Goal: Complete application form: Complete application form

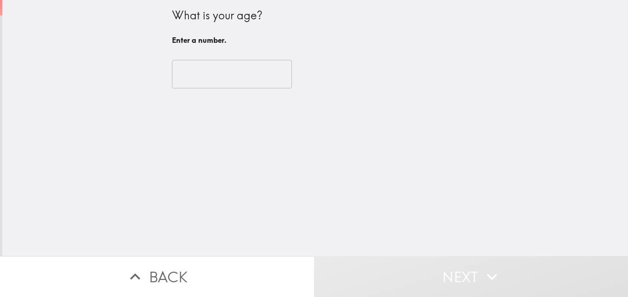
click at [227, 81] on input "number" at bounding box center [232, 74] width 120 height 29
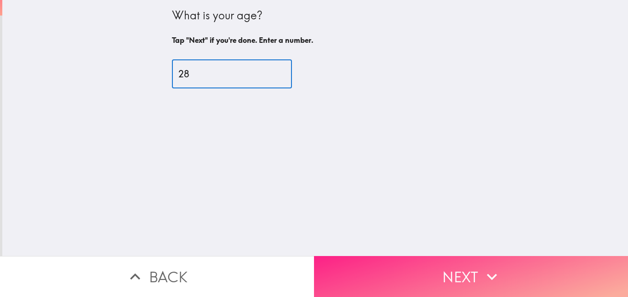
type input "28"
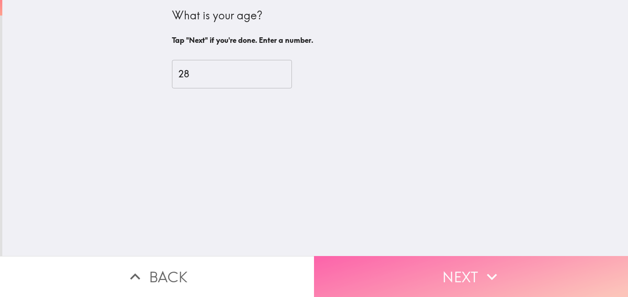
click at [486, 257] on button "Next" at bounding box center [471, 276] width 314 height 41
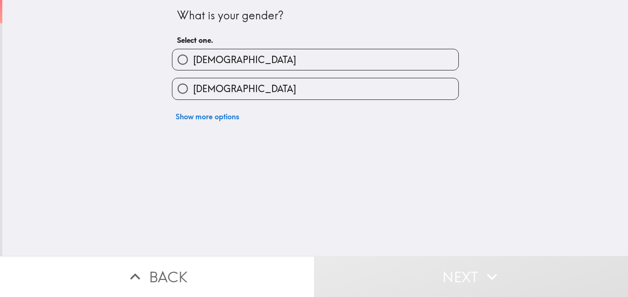
click at [211, 62] on label "[DEMOGRAPHIC_DATA]" at bounding box center [315, 59] width 286 height 21
click at [193, 62] on input "[DEMOGRAPHIC_DATA]" at bounding box center [182, 59] width 21 height 21
radio input "true"
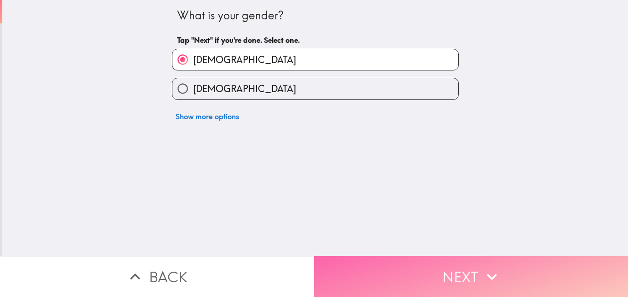
click at [417, 258] on button "Next" at bounding box center [471, 276] width 314 height 41
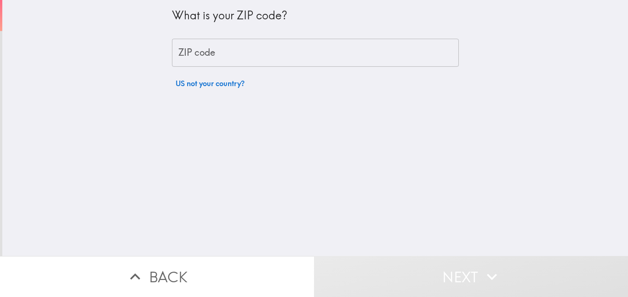
click at [207, 52] on input "ZIP code" at bounding box center [315, 53] width 287 height 29
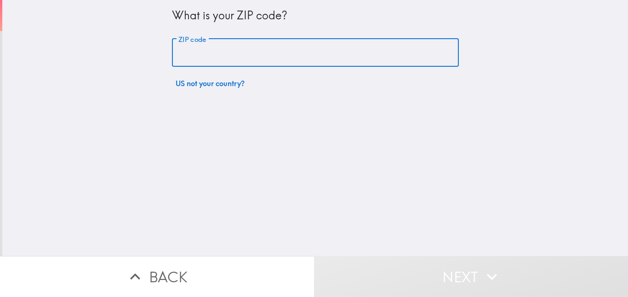
type input "10469"
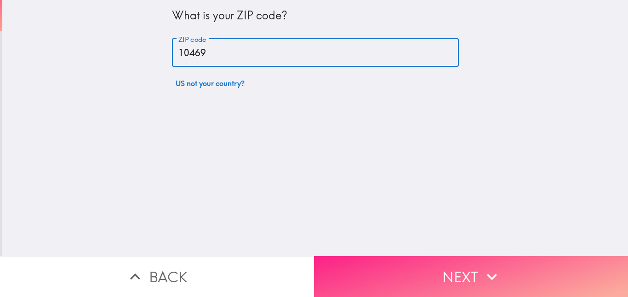
click at [417, 266] on button "Next" at bounding box center [471, 276] width 314 height 41
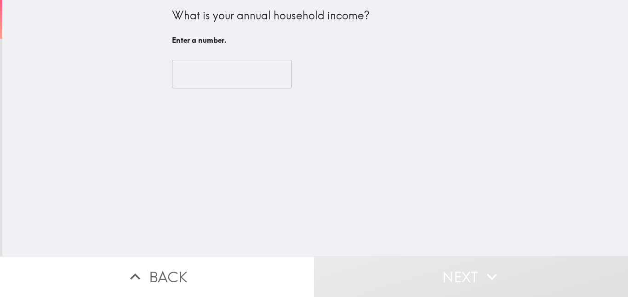
click at [207, 77] on input "number" at bounding box center [232, 74] width 120 height 29
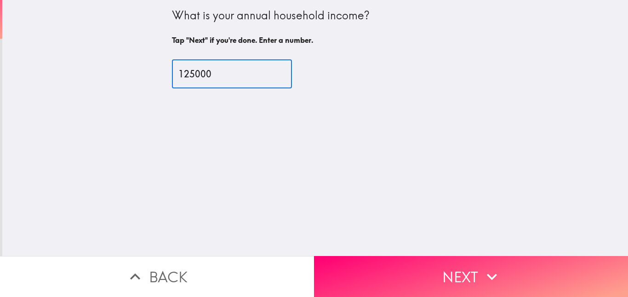
type input "125000"
click at [266, 148] on div "What is your annual household income? Tap "Next" if you're done. Enter a number…" at bounding box center [315, 128] width 626 height 256
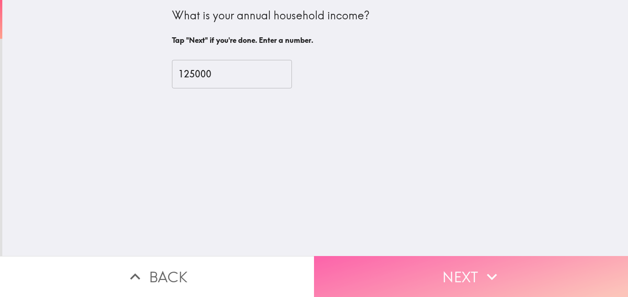
click at [447, 265] on button "Next" at bounding box center [471, 276] width 314 height 41
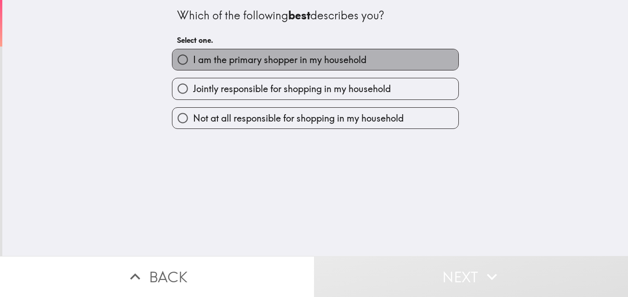
click at [293, 59] on span "I am the primary shopper in my household" at bounding box center [279, 59] width 173 height 13
click at [193, 59] on input "I am the primary shopper in my household" at bounding box center [182, 59] width 21 height 21
radio input "true"
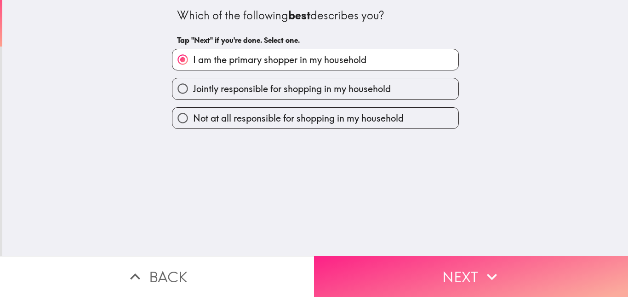
click at [445, 273] on button "Next" at bounding box center [471, 276] width 314 height 41
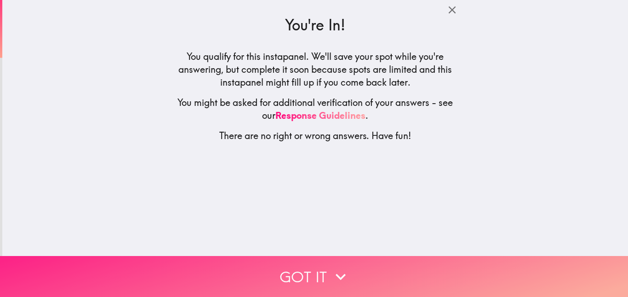
click at [315, 264] on button "Got it" at bounding box center [314, 276] width 628 height 41
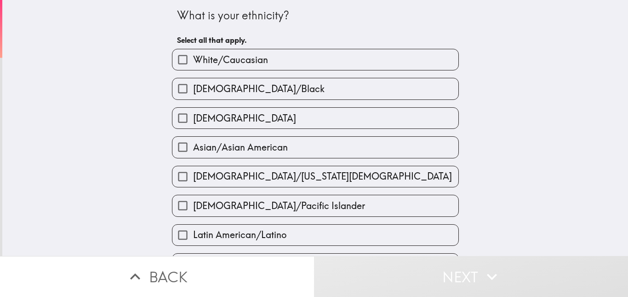
click at [259, 98] on label "[DEMOGRAPHIC_DATA]/Black" at bounding box center [315, 88] width 286 height 21
click at [193, 98] on input "[DEMOGRAPHIC_DATA]/Black" at bounding box center [182, 88] width 21 height 21
checkbox input "true"
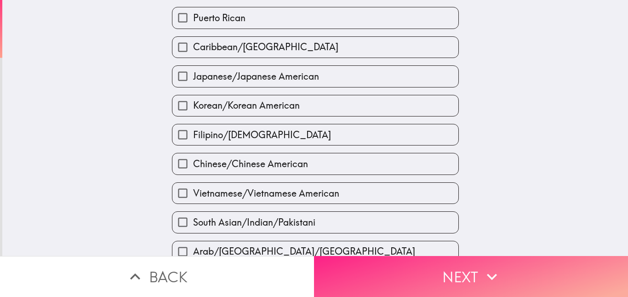
scroll to position [276, 0]
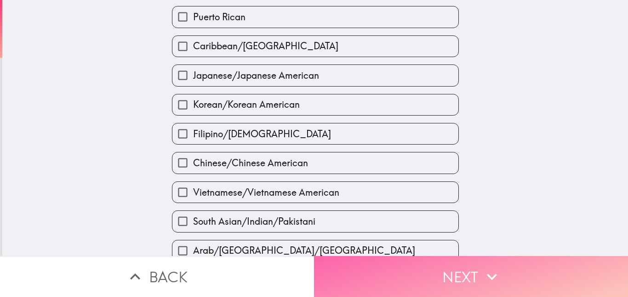
click at [430, 269] on button "Next" at bounding box center [471, 276] width 314 height 41
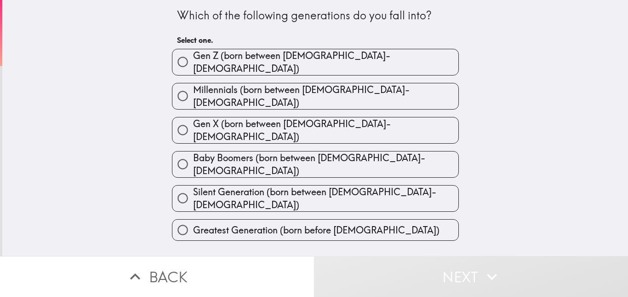
click at [304, 92] on span "Millennials (born between [DEMOGRAPHIC_DATA]-[DEMOGRAPHIC_DATA])" at bounding box center [325, 96] width 265 height 26
click at [193, 92] on input "Millennials (born between [DEMOGRAPHIC_DATA]-[DEMOGRAPHIC_DATA])" at bounding box center [182, 96] width 21 height 21
radio input "true"
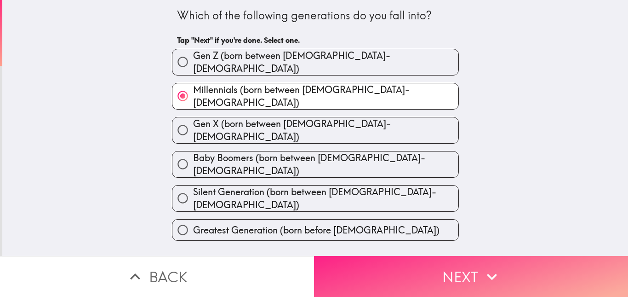
click at [427, 271] on button "Next" at bounding box center [471, 276] width 314 height 41
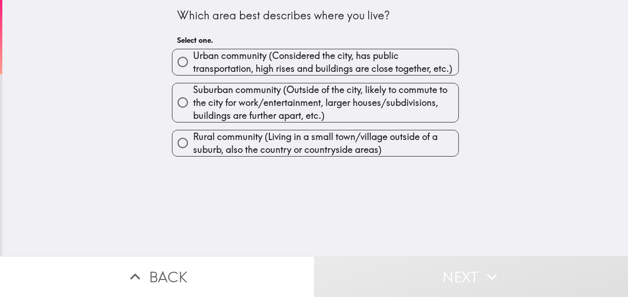
click at [305, 69] on span "Urban community (Considered the city, has public transportation, high rises and…" at bounding box center [325, 62] width 265 height 26
click at [193, 69] on input "Urban community (Considered the city, has public transportation, high rises and…" at bounding box center [182, 61] width 21 height 21
radio input "true"
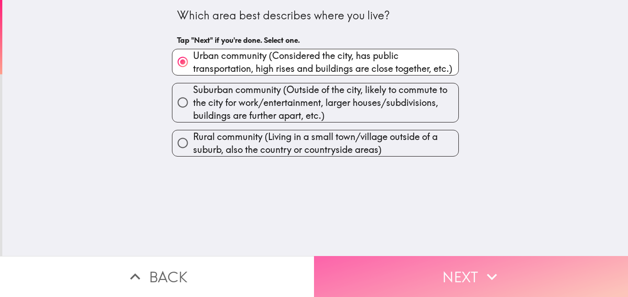
drag, startPoint x: 447, startPoint y: 271, endPoint x: 448, endPoint y: 264, distance: 7.4
click at [447, 270] on button "Next" at bounding box center [471, 276] width 314 height 41
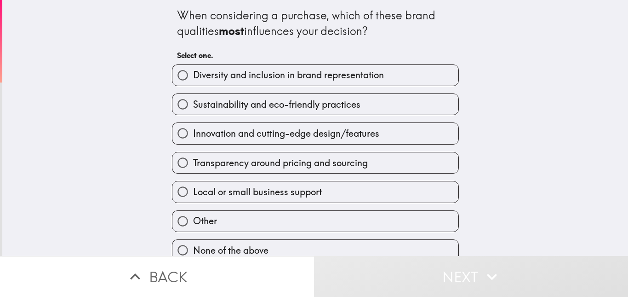
click at [283, 82] on label "Diversity and inclusion in brand representation" at bounding box center [315, 75] width 286 height 21
click at [193, 82] on input "Diversity and inclusion in brand representation" at bounding box center [182, 75] width 21 height 21
radio input "true"
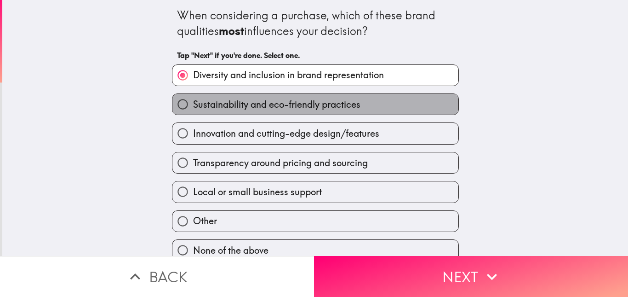
click at [269, 103] on span "Sustainability and eco-friendly practices" at bounding box center [276, 104] width 167 height 13
click at [193, 103] on input "Sustainability and eco-friendly practices" at bounding box center [182, 104] width 21 height 21
radio input "true"
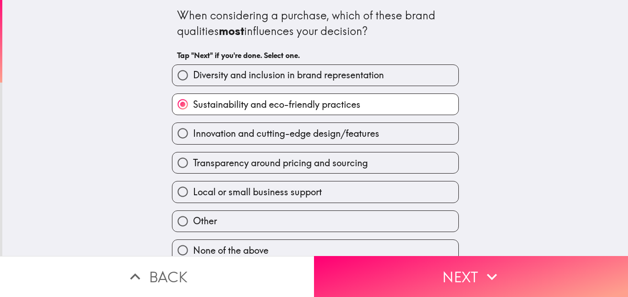
click at [240, 82] on label "Diversity and inclusion in brand representation" at bounding box center [315, 75] width 286 height 21
click at [193, 82] on input "Diversity and inclusion in brand representation" at bounding box center [182, 75] width 21 height 21
radio input "true"
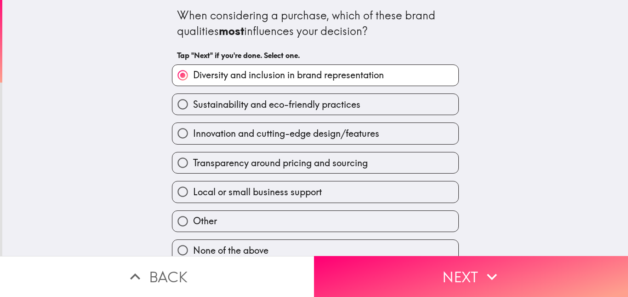
drag, startPoint x: 174, startPoint y: 8, endPoint x: 469, endPoint y: 23, distance: 295.5
click at [308, 145] on div "When considering a purchase, which of these brand qualities most influences you…" at bounding box center [315, 130] width 294 height 261
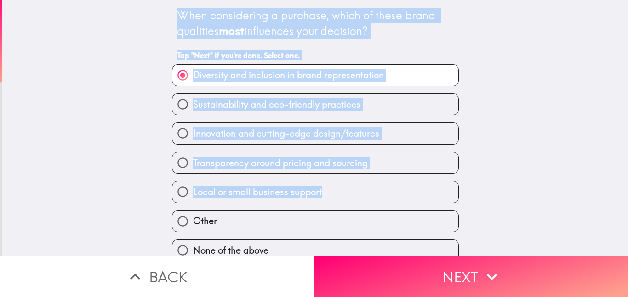
drag, startPoint x: 172, startPoint y: 20, endPoint x: 368, endPoint y: 201, distance: 266.8
click at [368, 201] on div "When considering a purchase, which of these brand qualities most influences you…" at bounding box center [315, 130] width 294 height 261
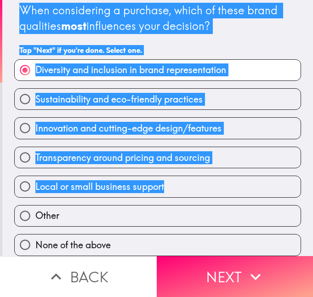
scroll to position [12, 0]
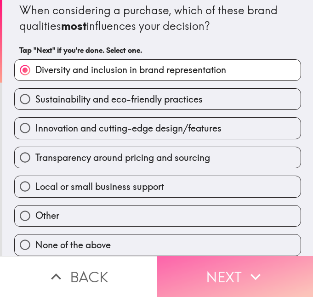
click at [228, 274] on button "Next" at bounding box center [235, 276] width 157 height 41
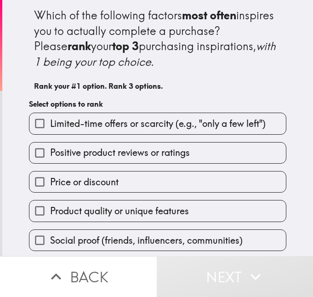
drag, startPoint x: 27, startPoint y: 18, endPoint x: 120, endPoint y: 251, distance: 251.1
click at [120, 251] on div "Which of the following factors most often inspires you to actually complete a p…" at bounding box center [156, 148] width 313 height 297
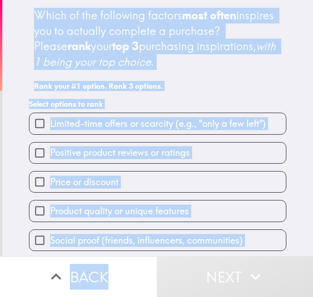
scroll to position [65, 0]
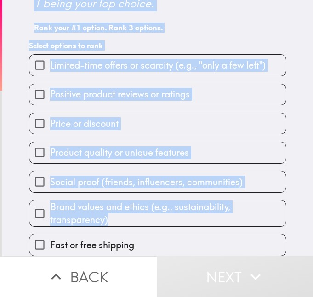
drag, startPoint x: 24, startPoint y: 12, endPoint x: 163, endPoint y: 213, distance: 244.2
click at [163, 213] on div "Which of the following factors most often inspires you to actually complete a p…" at bounding box center [158, 99] width 294 height 314
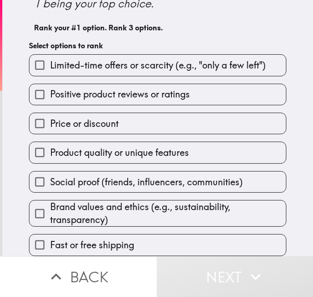
click at [107, 146] on span "Product quality or unique features" at bounding box center [119, 152] width 139 height 13
click at [50, 143] on input "Product quality or unique features" at bounding box center [39, 152] width 21 height 21
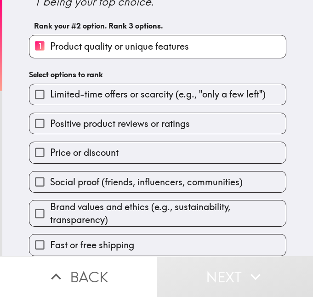
click at [110, 153] on span "Price or discount" at bounding box center [84, 152] width 68 height 13
click at [50, 153] on input "Price or discount" at bounding box center [39, 152] width 21 height 21
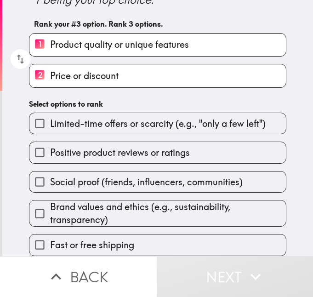
scroll to position [69, 0]
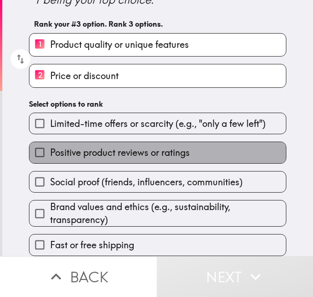
click at [135, 149] on span "Positive product reviews or ratings" at bounding box center [120, 152] width 140 height 13
click at [50, 149] on input "Positive product reviews or ratings" at bounding box center [39, 152] width 21 height 21
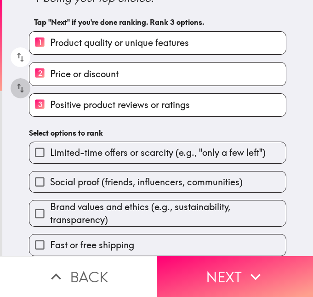
click at [17, 84] on icon "button" at bounding box center [20, 89] width 7 height 10
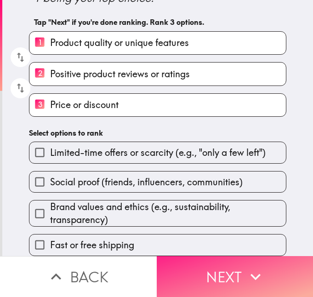
click at [245, 268] on icon "button" at bounding box center [255, 277] width 20 height 20
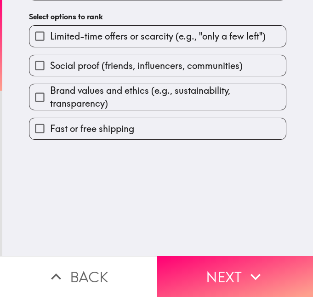
scroll to position [0, 0]
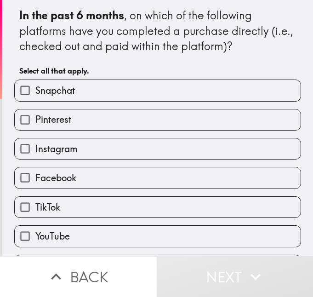
click at [65, 97] on label "Snapchat" at bounding box center [158, 90] width 286 height 21
click at [35, 97] on input "Snapchat" at bounding box center [25, 90] width 21 height 21
checkbox input "true"
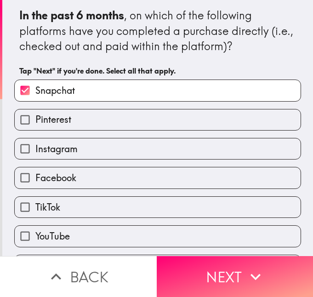
click at [84, 118] on label "Pinterest" at bounding box center [158, 119] width 286 height 21
click at [35, 118] on input "Pinterest" at bounding box center [25, 119] width 21 height 21
checkbox input "true"
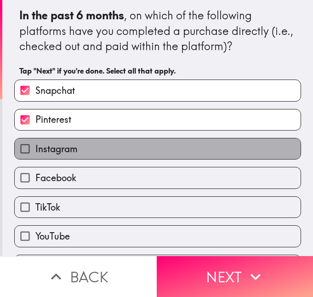
click at [92, 146] on label "Instagram" at bounding box center [158, 148] width 286 height 21
click at [35, 146] on input "Instagram" at bounding box center [25, 148] width 21 height 21
checkbox input "true"
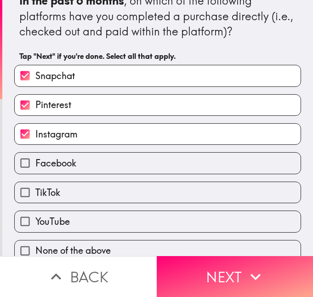
scroll to position [27, 0]
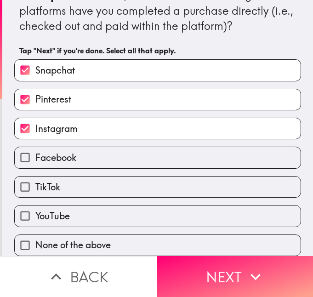
click at [105, 151] on label "Facebook" at bounding box center [158, 157] width 286 height 21
click at [35, 151] on input "Facebook" at bounding box center [25, 157] width 21 height 21
checkbox input "true"
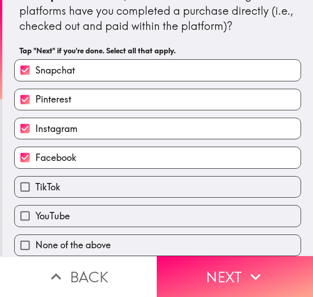
click at [94, 187] on label "TikTok" at bounding box center [158, 187] width 286 height 21
click at [35, 187] on input "TikTok" at bounding box center [25, 187] width 21 height 21
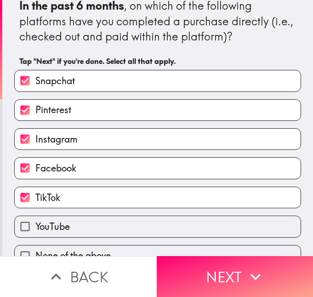
scroll to position [0, 0]
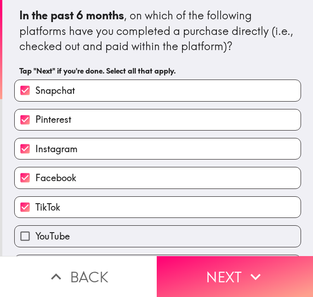
click at [71, 206] on label "TikTok" at bounding box center [158, 207] width 286 height 21
click at [35, 206] on input "TikTok" at bounding box center [25, 207] width 21 height 21
checkbox input "false"
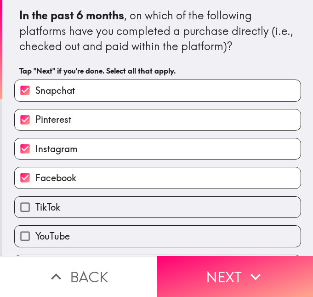
click at [66, 179] on span "Facebook" at bounding box center [55, 177] width 41 height 13
click at [35, 179] on input "Facebook" at bounding box center [25, 177] width 21 height 21
checkbox input "false"
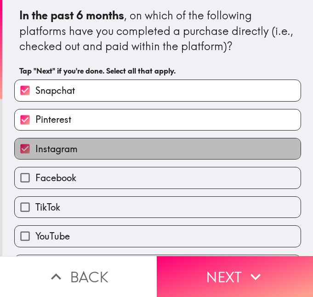
click at [63, 154] on span "Instagram" at bounding box center [56, 149] width 42 height 13
click at [35, 154] on input "Instagram" at bounding box center [25, 148] width 21 height 21
checkbox input "false"
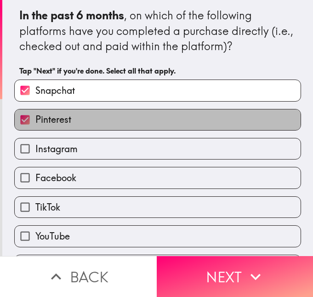
click at [58, 129] on label "Pinterest" at bounding box center [158, 119] width 286 height 21
click at [35, 129] on input "Pinterest" at bounding box center [25, 119] width 21 height 21
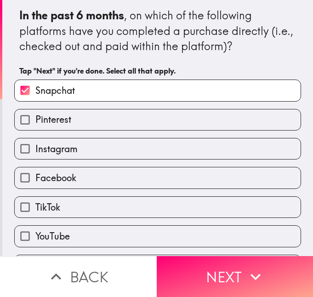
click at [55, 110] on label "Pinterest" at bounding box center [158, 119] width 286 height 21
click at [35, 110] on input "Pinterest" at bounding box center [25, 119] width 21 height 21
checkbox input "true"
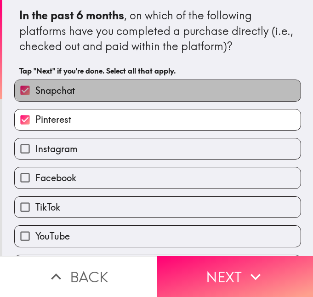
click at [48, 91] on span "Snapchat" at bounding box center [55, 90] width 40 height 13
click at [35, 91] on input "Snapchat" at bounding box center [25, 90] width 21 height 21
checkbox input "false"
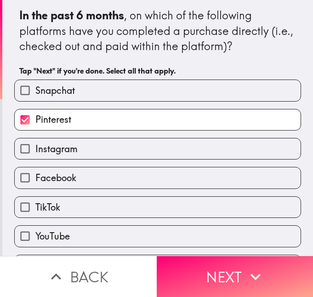
click at [54, 119] on span "Pinterest" at bounding box center [53, 119] width 36 height 13
click at [35, 119] on input "Pinterest" at bounding box center [25, 119] width 21 height 21
checkbox input "false"
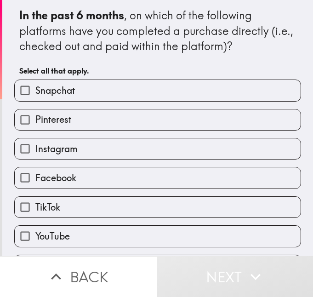
drag, startPoint x: 9, startPoint y: 12, endPoint x: 111, endPoint y: 129, distance: 155.1
click at [71, 166] on div "In the past 6 months , on which of the following platforms have you completed a…" at bounding box center [158, 138] width 294 height 276
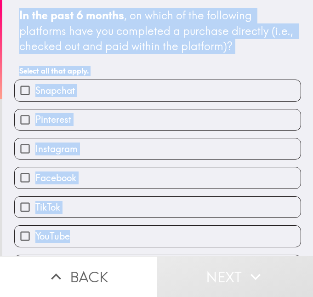
scroll to position [27, 0]
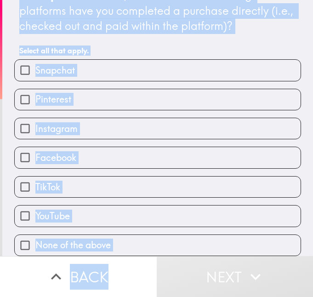
drag, startPoint x: 9, startPoint y: 18, endPoint x: 99, endPoint y: 259, distance: 257.8
click at [99, 259] on div "In the past 6 months , on which of the following platforms have you completed a…" at bounding box center [156, 148] width 313 height 297
drag, startPoint x: 58, startPoint y: 154, endPoint x: 69, endPoint y: 154, distance: 11.5
click at [58, 154] on span "button" at bounding box center [158, 157] width 286 height 21
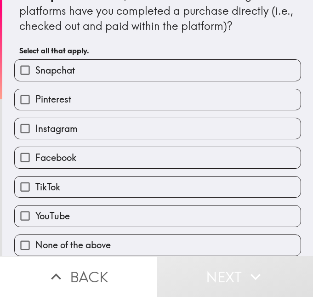
click at [51, 151] on span "button" at bounding box center [158, 157] width 286 height 21
click at [63, 151] on span "Facebook" at bounding box center [55, 157] width 41 height 13
click at [35, 150] on input "Facebook" at bounding box center [25, 157] width 21 height 21
checkbox input "true"
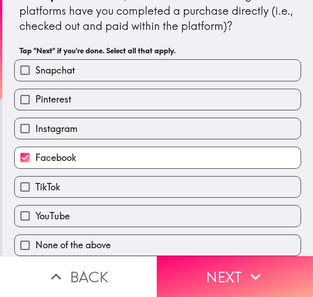
click at [63, 126] on span "Instagram" at bounding box center [56, 128] width 42 height 13
click at [35, 126] on input "Instagram" at bounding box center [25, 128] width 21 height 21
checkbox input "true"
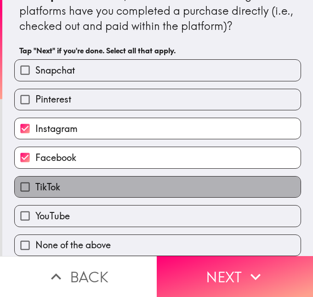
click at [69, 183] on label "TikTok" at bounding box center [158, 187] width 286 height 21
click at [35, 183] on input "TikTok" at bounding box center [25, 187] width 21 height 21
checkbox input "true"
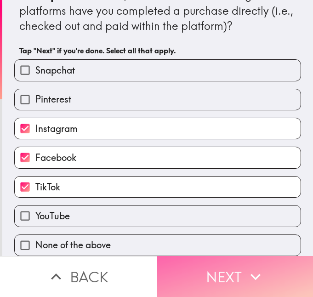
click at [211, 271] on button "Next" at bounding box center [235, 276] width 157 height 41
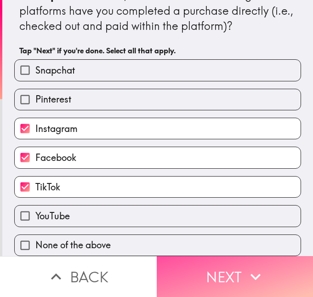
scroll to position [0, 0]
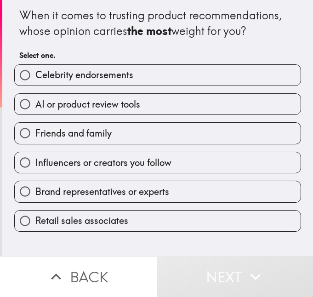
click at [76, 133] on span "Friends and family" at bounding box center [73, 133] width 76 height 13
click at [35, 133] on input "Friends and family" at bounding box center [25, 133] width 21 height 21
radio input "true"
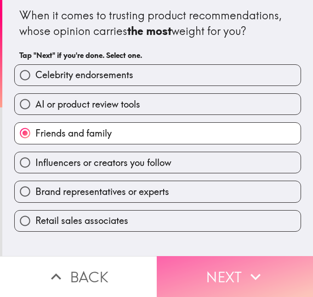
drag, startPoint x: 249, startPoint y: 265, endPoint x: 245, endPoint y: 258, distance: 8.0
click at [248, 267] on icon "button" at bounding box center [255, 277] width 20 height 20
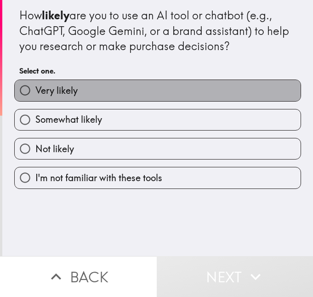
click at [56, 93] on span "Very likely" at bounding box center [56, 90] width 42 height 13
click at [35, 93] on input "Very likely" at bounding box center [25, 90] width 21 height 21
radio input "true"
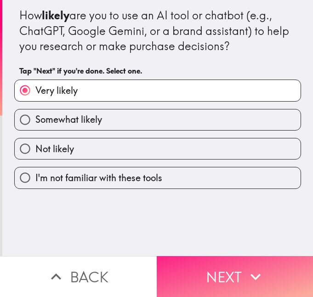
click at [233, 268] on button "Next" at bounding box center [235, 276] width 157 height 41
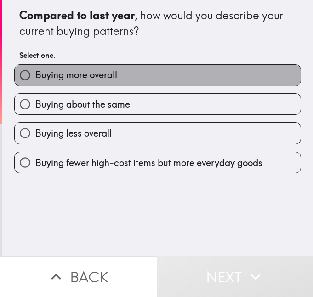
click at [97, 80] on label "Buying more overall" at bounding box center [158, 75] width 286 height 21
click at [35, 80] on input "Buying more overall" at bounding box center [25, 75] width 21 height 21
radio input "true"
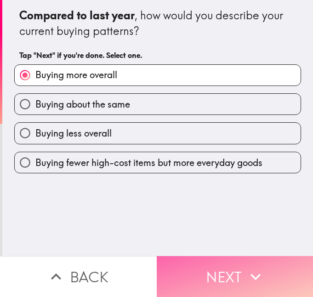
drag, startPoint x: 244, startPoint y: 271, endPoint x: 244, endPoint y: 264, distance: 6.9
click at [245, 270] on icon "button" at bounding box center [255, 277] width 20 height 20
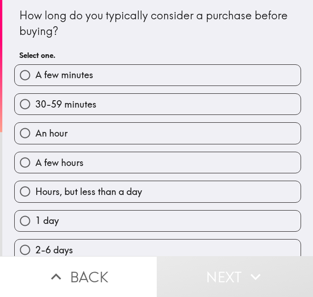
click at [69, 159] on span "A few hours" at bounding box center [59, 162] width 48 height 13
click at [35, 159] on input "A few hours" at bounding box center [25, 162] width 21 height 21
radio input "true"
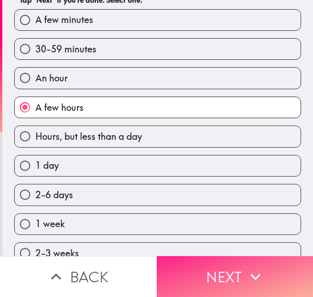
scroll to position [138, 0]
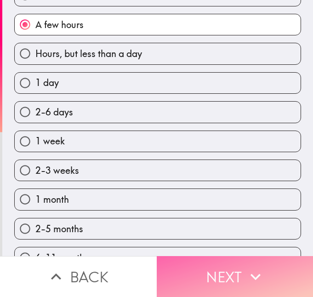
click at [239, 272] on button "Next" at bounding box center [235, 276] width 157 height 41
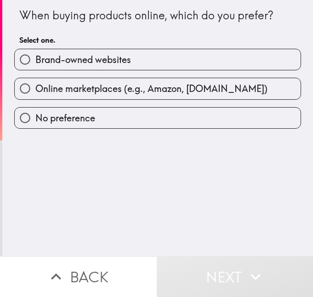
click at [95, 100] on div "No preference" at bounding box center [154, 114] width 294 height 29
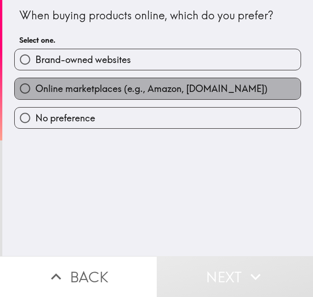
click at [100, 84] on span "Online marketplaces (e.g., Amazon, [DOMAIN_NAME])" at bounding box center [151, 88] width 232 height 13
click at [35, 84] on input "Online marketplaces (e.g., Amazon, [DOMAIN_NAME])" at bounding box center [25, 88] width 21 height 21
radio input "true"
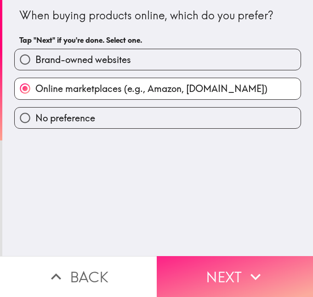
click at [225, 274] on button "Next" at bounding box center [235, 276] width 157 height 41
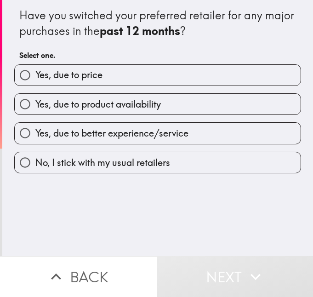
click at [126, 136] on span "Yes, due to better experience/service" at bounding box center [111, 133] width 153 height 13
click at [35, 136] on input "Yes, due to better experience/service" at bounding box center [25, 133] width 21 height 21
radio input "true"
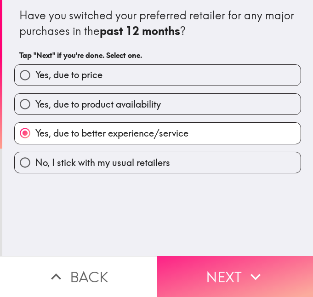
click at [225, 268] on button "Next" at bounding box center [235, 276] width 157 height 41
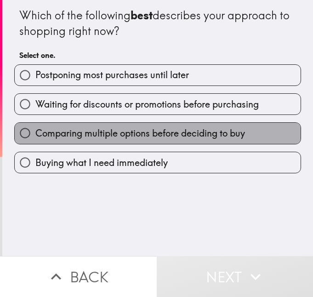
click at [178, 140] on label "Comparing multiple options before deciding to buy" at bounding box center [158, 133] width 286 height 21
click at [35, 140] on input "Comparing multiple options before deciding to buy" at bounding box center [25, 133] width 21 height 21
radio input "true"
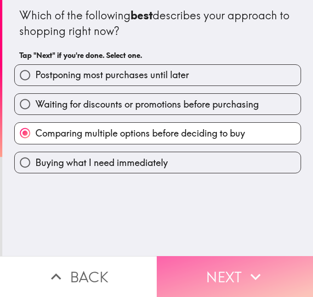
click at [222, 270] on button "Next" at bounding box center [235, 276] width 157 height 41
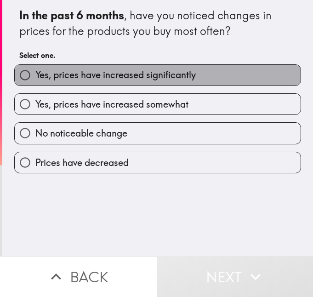
click at [156, 79] on span "Yes, prices have increased significantly" at bounding box center [115, 74] width 160 height 13
click at [35, 79] on input "Yes, prices have increased significantly" at bounding box center [25, 75] width 21 height 21
radio input "true"
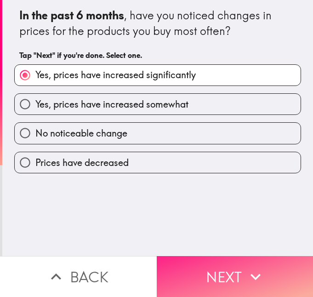
click at [218, 262] on button "Next" at bounding box center [235, 276] width 157 height 41
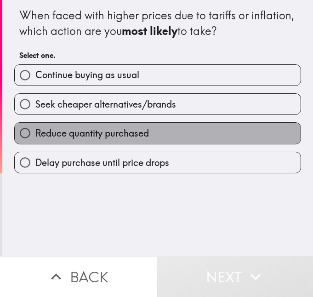
click at [143, 139] on label "Reduce quantity purchased" at bounding box center [158, 133] width 286 height 21
click at [35, 139] on input "Reduce quantity purchased" at bounding box center [25, 133] width 21 height 21
radio input "true"
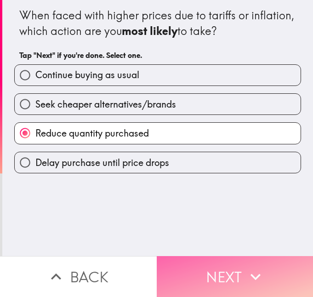
drag, startPoint x: 225, startPoint y: 272, endPoint x: 227, endPoint y: 268, distance: 5.0
click at [224, 272] on button "Next" at bounding box center [235, 276] width 157 height 41
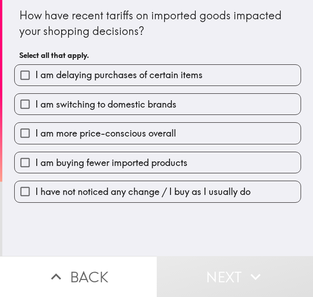
click at [134, 112] on label "I am switching to domestic brands" at bounding box center [158, 104] width 286 height 21
click at [35, 112] on input "I am switching to domestic brands" at bounding box center [25, 104] width 21 height 21
checkbox input "true"
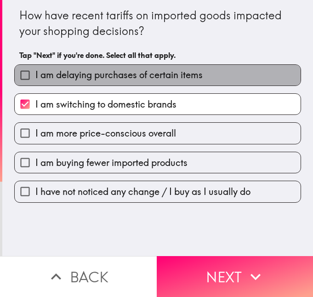
click at [157, 80] on span "I am delaying purchases of certain items" at bounding box center [118, 74] width 167 height 13
click at [35, 80] on input "I am delaying purchases of certain items" at bounding box center [25, 75] width 21 height 21
checkbox input "true"
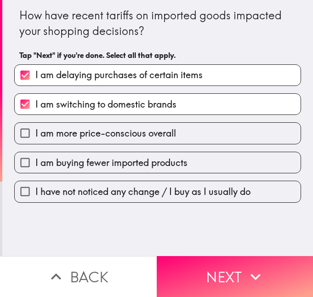
click at [161, 161] on span "I am buying fewer imported products" at bounding box center [111, 162] width 152 height 13
click at [35, 161] on input "I am buying fewer imported products" at bounding box center [25, 162] width 21 height 21
checkbox input "true"
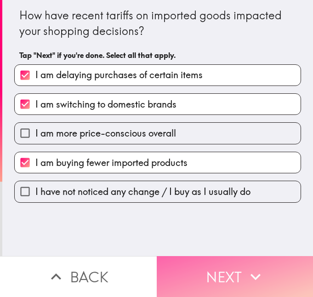
click at [233, 268] on button "Next" at bounding box center [235, 276] width 157 height 41
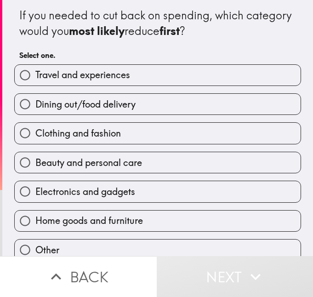
scroll to position [41, 0]
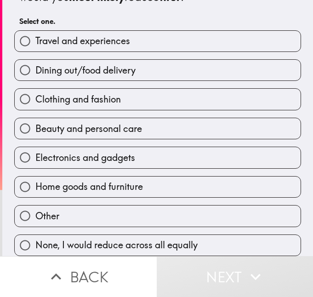
click at [130, 180] on span "Home goods and furniture" at bounding box center [89, 186] width 108 height 13
click at [35, 179] on input "Home goods and furniture" at bounding box center [25, 187] width 21 height 21
radio input "true"
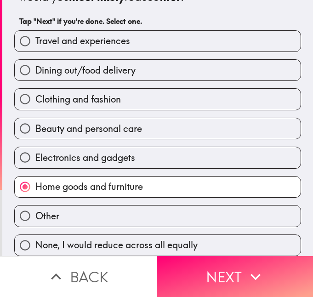
click at [120, 37] on span "Travel and experiences" at bounding box center [82, 40] width 95 height 13
click at [35, 37] on input "Travel and experiences" at bounding box center [25, 41] width 21 height 21
radio input "true"
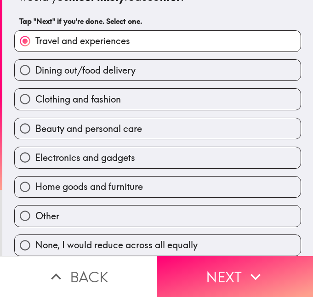
click at [130, 70] on label "Dining out/food delivery" at bounding box center [158, 70] width 286 height 21
click at [35, 70] on input "Dining out/food delivery" at bounding box center [25, 70] width 21 height 21
radio input "true"
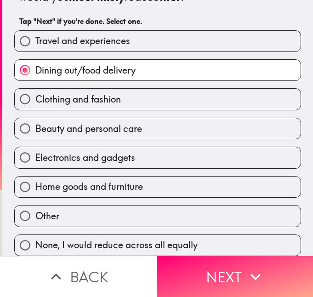
click at [119, 34] on span "Travel and experiences" at bounding box center [82, 40] width 95 height 13
click at [35, 34] on input "Travel and experiences" at bounding box center [25, 41] width 21 height 21
radio input "true"
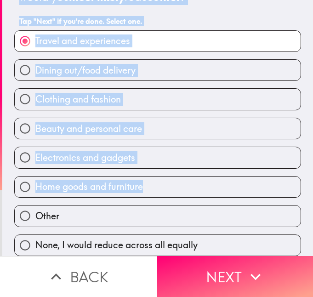
drag, startPoint x: 12, startPoint y: 14, endPoint x: 312, endPoint y: 211, distance: 358.8
click at [172, 188] on div "If you needed to cut back on spending, which category would you most likely red…" at bounding box center [158, 111] width 294 height 290
click at [79, 63] on span "button" at bounding box center [158, 70] width 286 height 21
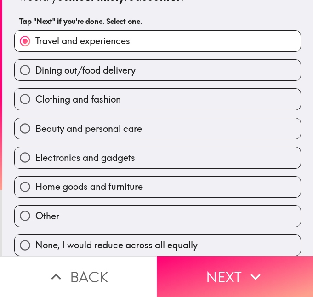
click at [78, 67] on span "Dining out/food delivery" at bounding box center [85, 70] width 100 height 13
click at [35, 67] on input "Dining out/food delivery" at bounding box center [25, 70] width 21 height 21
radio input "true"
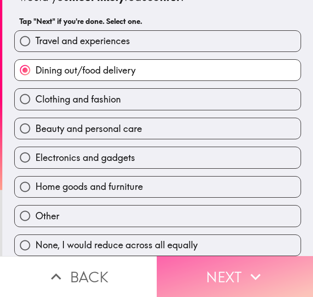
click at [232, 267] on button "Next" at bounding box center [235, 276] width 157 height 41
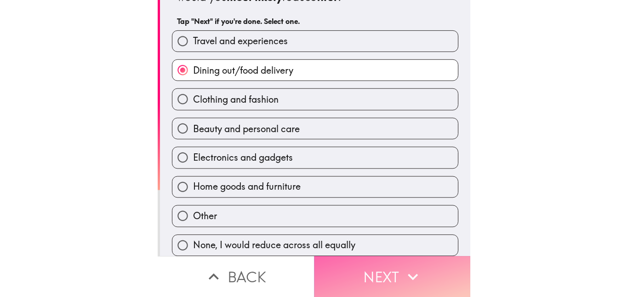
scroll to position [0, 0]
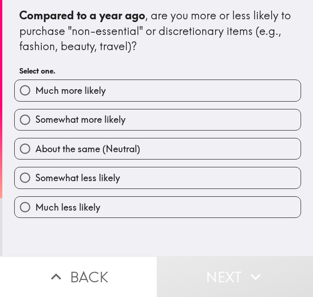
click at [85, 178] on span "Somewhat less likely" at bounding box center [77, 177] width 85 height 13
click at [35, 178] on input "Somewhat less likely" at bounding box center [25, 177] width 21 height 21
radio input "true"
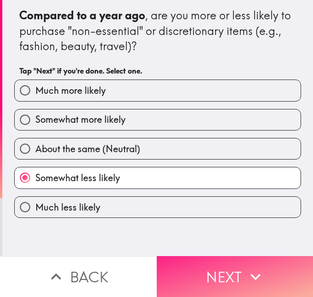
click at [226, 274] on button "Next" at bounding box center [235, 276] width 157 height 41
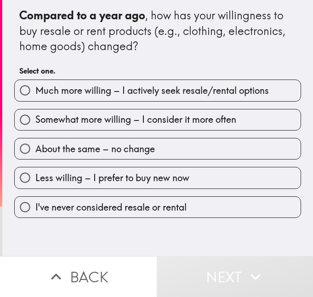
click at [102, 119] on span "Somewhat more willing – I consider it more often" at bounding box center [135, 119] width 201 height 13
click at [35, 119] on input "Somewhat more willing – I consider it more often" at bounding box center [25, 119] width 21 height 21
radio input "true"
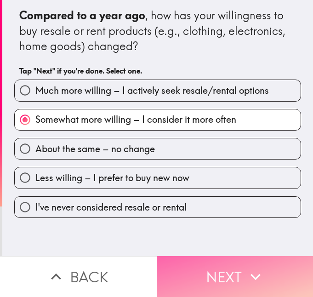
click at [211, 271] on button "Next" at bounding box center [235, 276] width 157 height 41
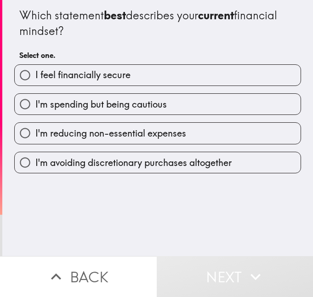
click at [123, 132] on span "I'm reducing non-essential expenses" at bounding box center [110, 133] width 151 height 13
click at [35, 132] on input "I'm reducing non-essential expenses" at bounding box center [25, 133] width 21 height 21
radio input "true"
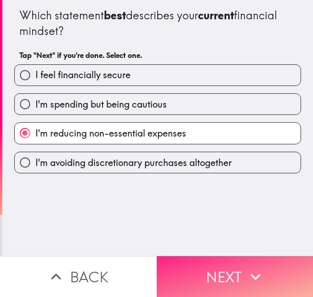
click at [214, 261] on button "Next" at bounding box center [235, 276] width 157 height 41
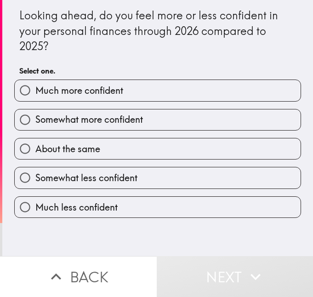
click at [99, 123] on span "Somewhat more confident" at bounding box center [89, 119] width 108 height 13
click at [35, 123] on input "Somewhat more confident" at bounding box center [25, 119] width 21 height 21
radio input "true"
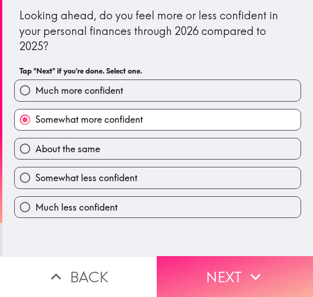
click at [230, 281] on button "Next" at bounding box center [235, 276] width 157 height 41
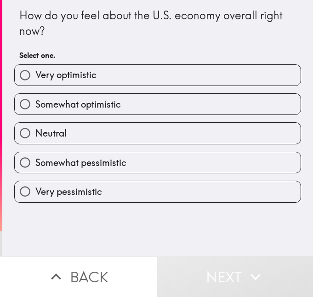
click at [111, 111] on label "Somewhat optimistic" at bounding box center [158, 104] width 286 height 21
click at [35, 111] on input "Somewhat optimistic" at bounding box center [25, 104] width 21 height 21
radio input "true"
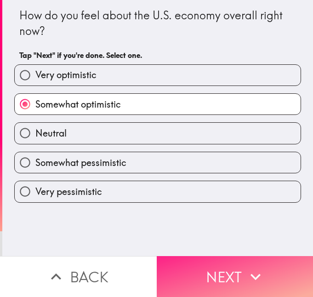
click at [222, 267] on button "Next" at bounding box center [235, 276] width 157 height 41
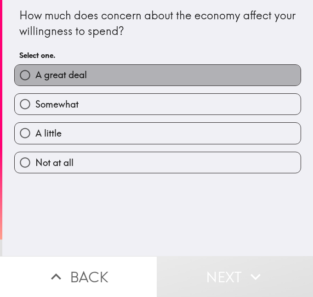
click at [114, 82] on label "A great deal" at bounding box center [158, 75] width 286 height 21
click at [35, 82] on input "A great deal" at bounding box center [25, 75] width 21 height 21
radio input "true"
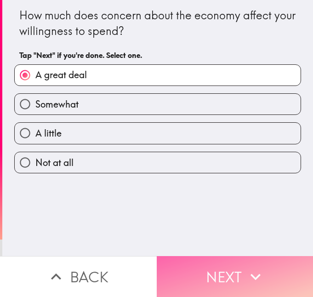
click at [229, 266] on button "Next" at bounding box center [235, 276] width 157 height 41
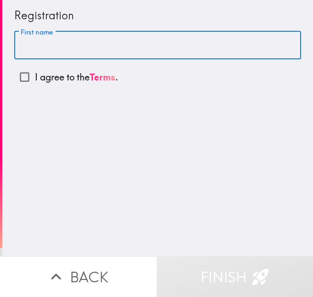
click at [98, 46] on input "First name" at bounding box center [157, 45] width 287 height 29
type input "[PERSON_NAME]"
click at [51, 81] on p "I agree to the Terms ." at bounding box center [76, 77] width 83 height 13
click at [35, 81] on input "I agree to the Terms ." at bounding box center [24, 77] width 21 height 21
checkbox input "true"
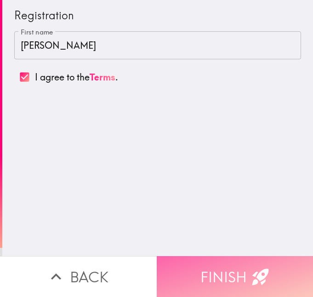
click at [212, 262] on button "Finish" at bounding box center [235, 276] width 157 height 41
